Goal: Information Seeking & Learning: Understand process/instructions

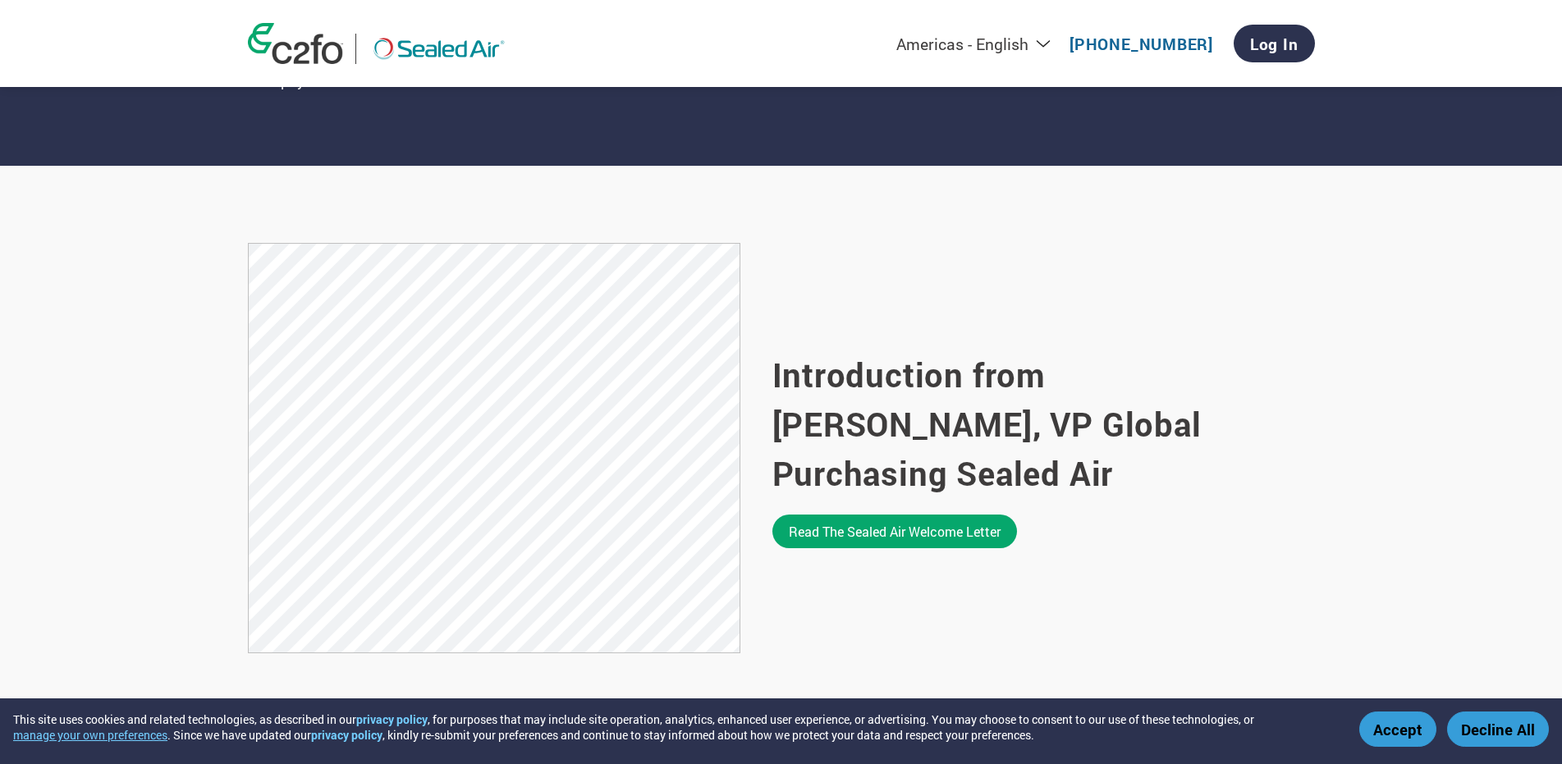
scroll to position [903, 0]
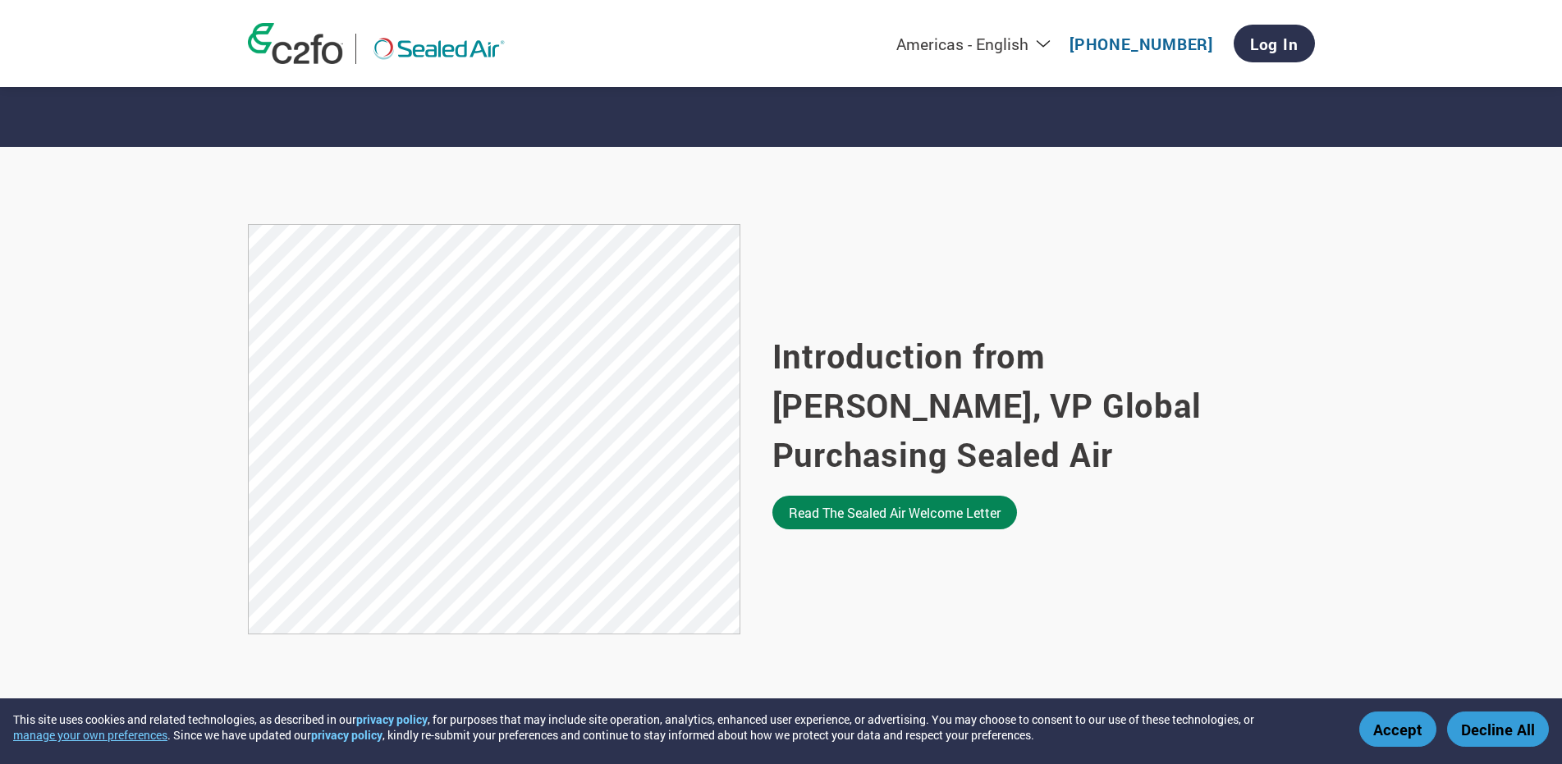
click at [896, 511] on link "Read the Sealed Air welcome letter" at bounding box center [895, 513] width 245 height 34
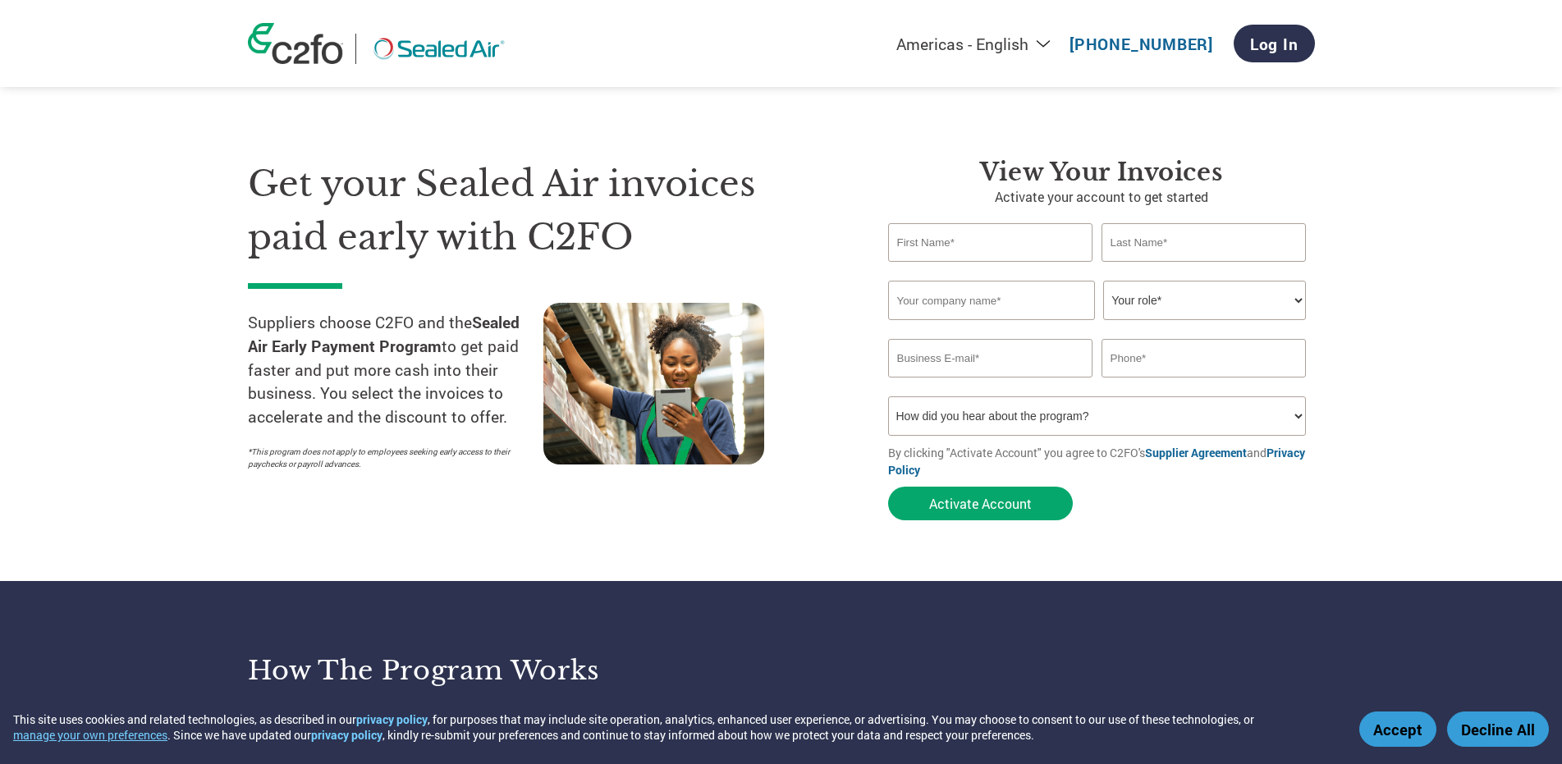
click at [1126, 439] on form "Invalid first name or first name is too long Invalid last name or last name is …" at bounding box center [1101, 375] width 427 height 305
click at [1142, 410] on select "How did you hear about the program? Received a letter Email Social Media Online…" at bounding box center [1097, 416] width 419 height 39
click at [1531, 359] on section "Get your Sealed Air invoices paid early with C2FO Suppliers choose C2FO and the…" at bounding box center [781, 324] width 1562 height 516
click at [1495, 729] on button "Decline All" at bounding box center [1498, 729] width 102 height 35
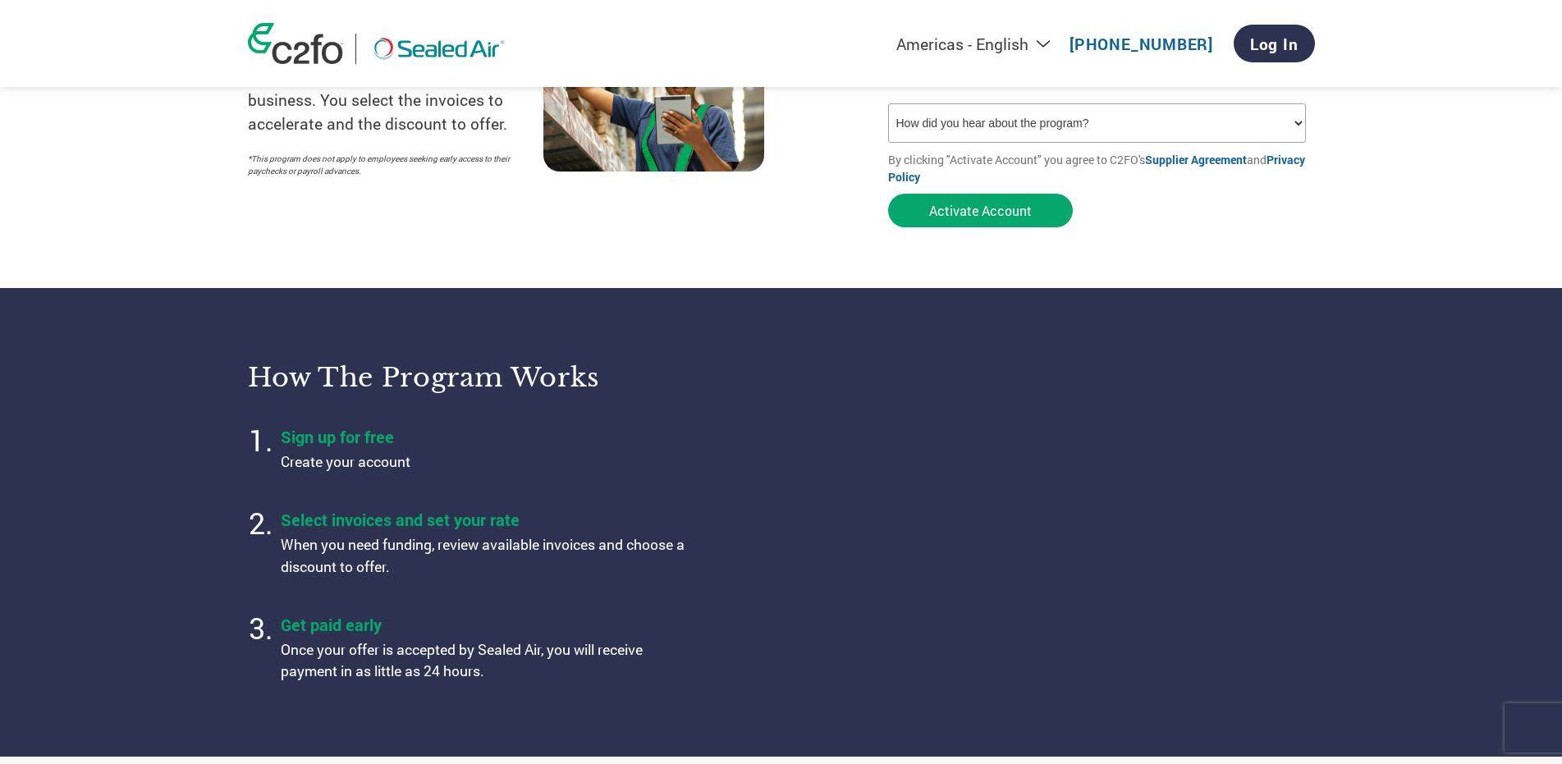
scroll to position [410, 0]
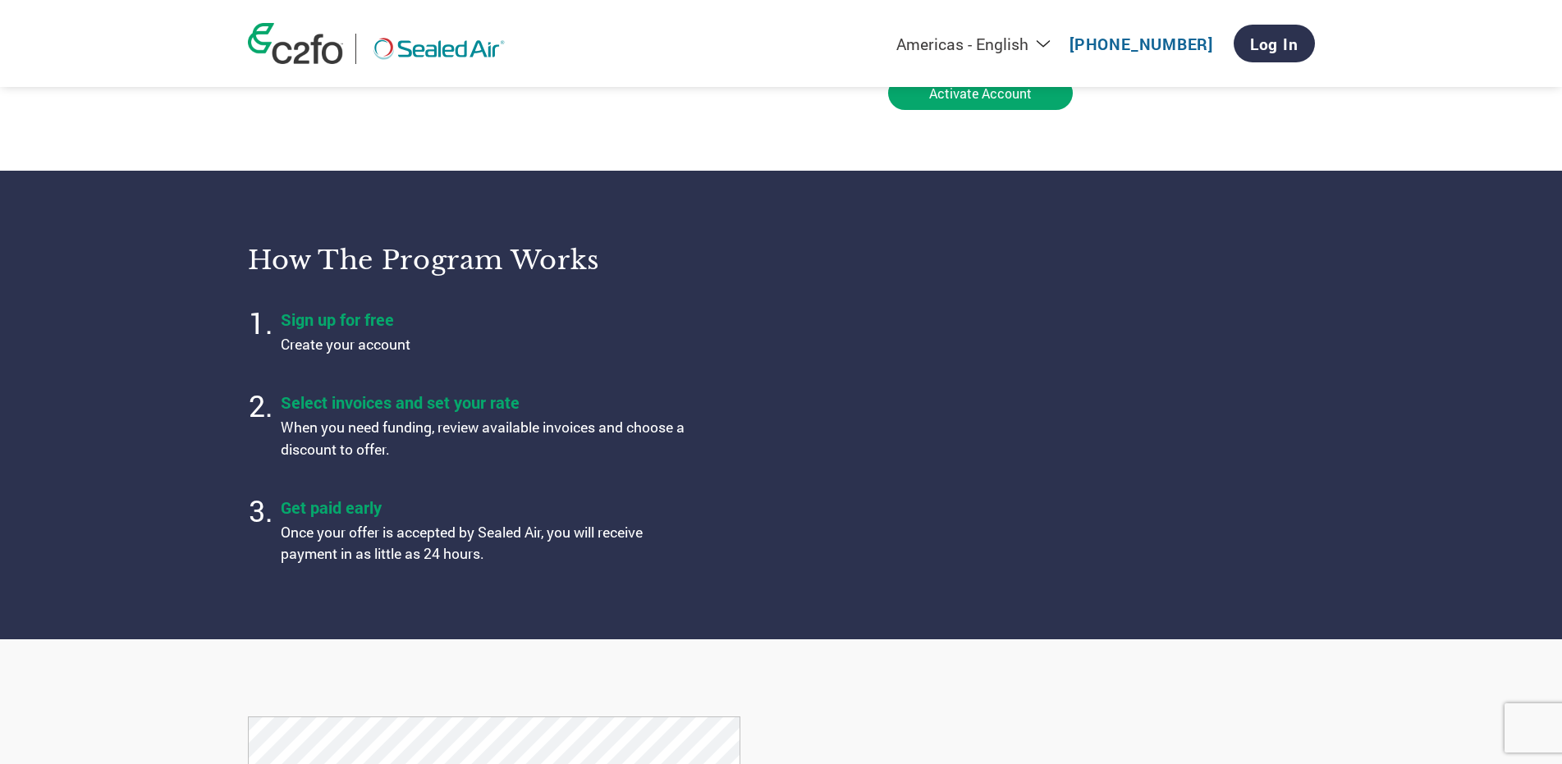
click at [1051, 44] on select "Americas - English Américas - Español [GEOGRAPHIC_DATA] - Português [GEOGRAPHIC…" at bounding box center [871, 44] width 380 height 21
click at [1048, 45] on select "Americas - English Américas - Español [GEOGRAPHIC_DATA] - Português [GEOGRAPHIC…" at bounding box center [871, 44] width 380 height 21
click at [1419, 78] on header "Americas - English Américas - Español [GEOGRAPHIC_DATA] - Português [GEOGRAPHIC…" at bounding box center [781, 43] width 1562 height 87
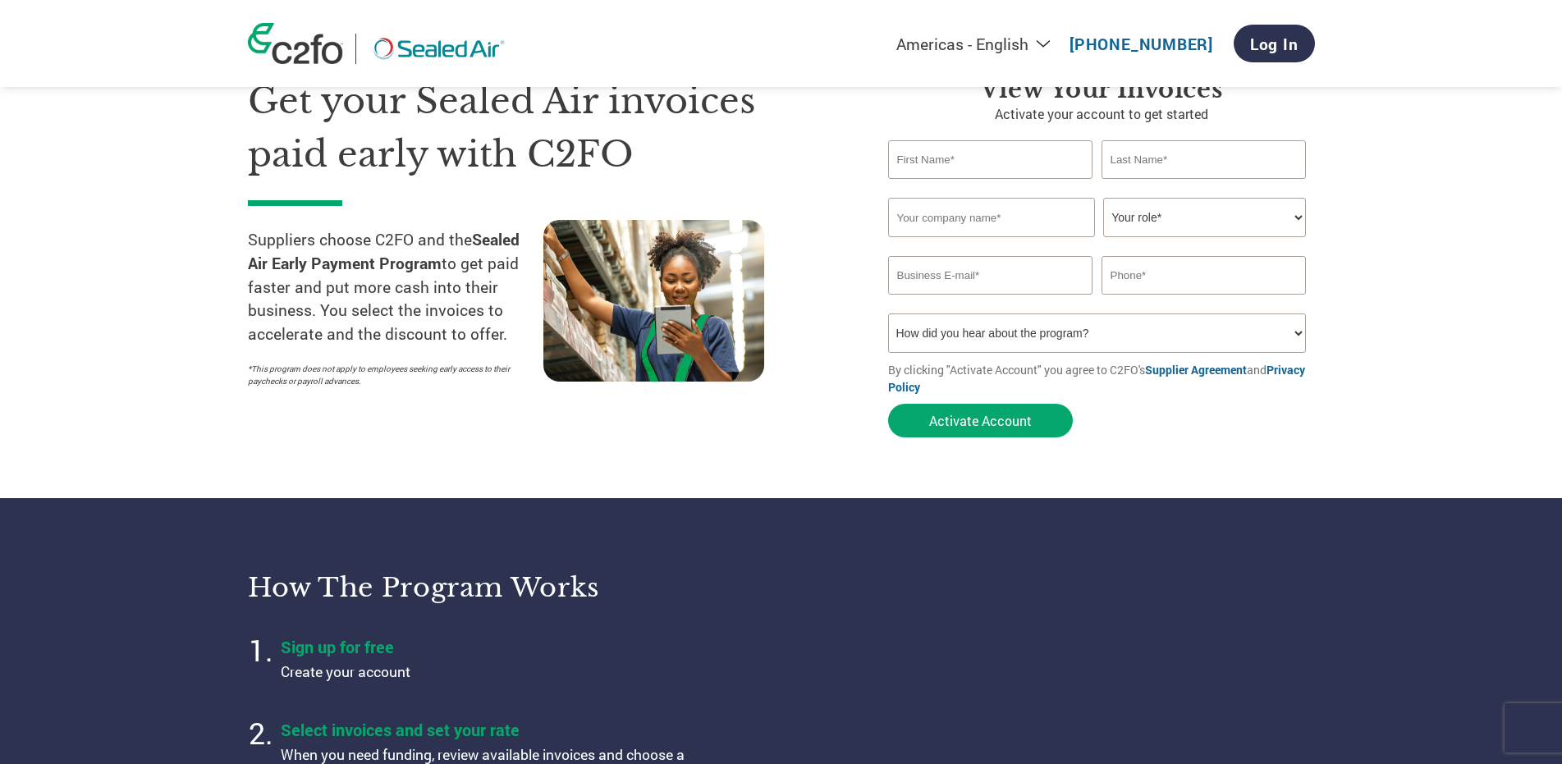
scroll to position [82, 0]
